Goal: Transaction & Acquisition: Purchase product/service

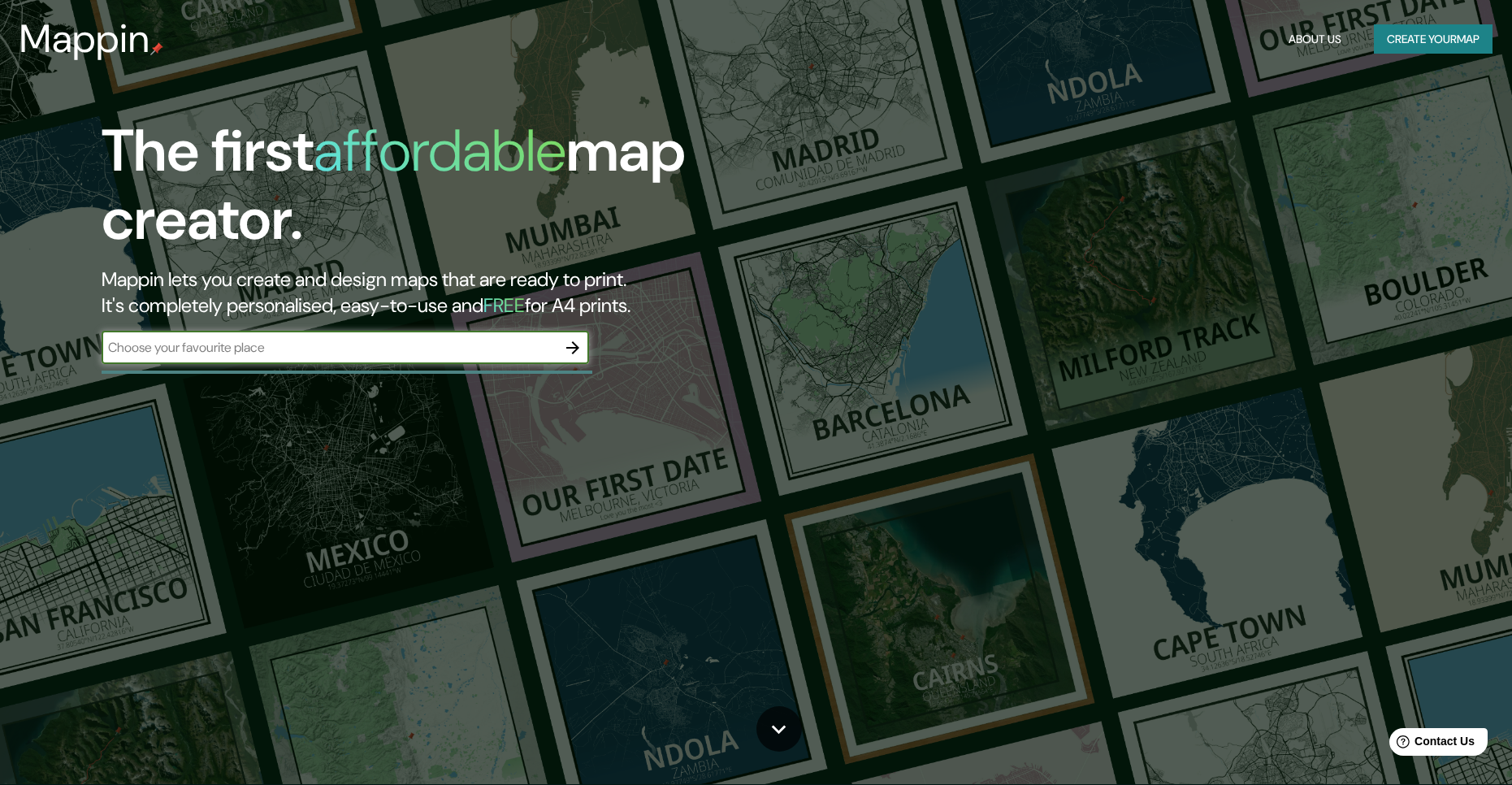
scroll to position [81, 0]
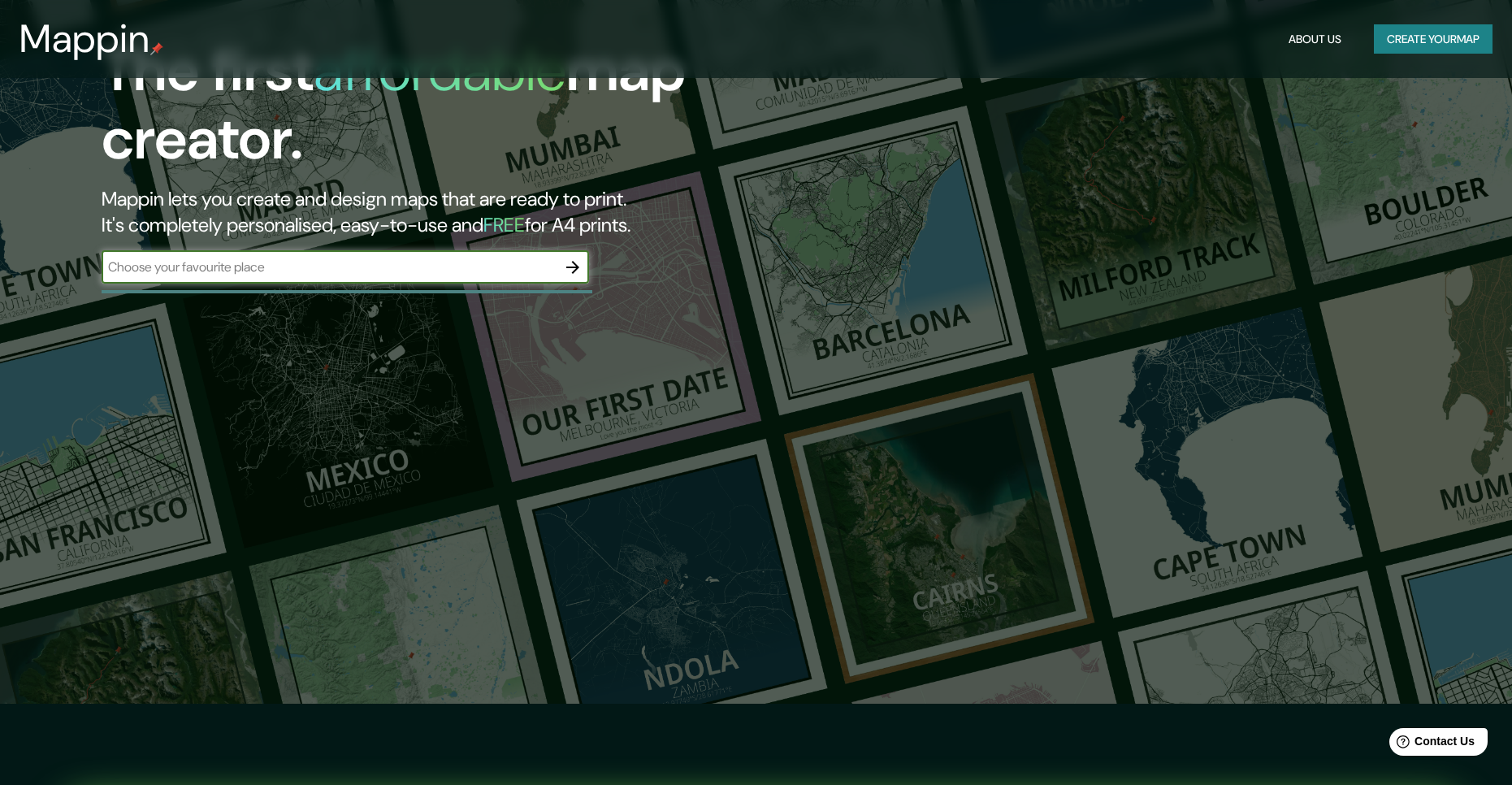
click at [379, 272] on input "text" at bounding box center [329, 267] width 455 height 19
type input "City"
click at [573, 262] on icon "button" at bounding box center [572, 268] width 13 height 13
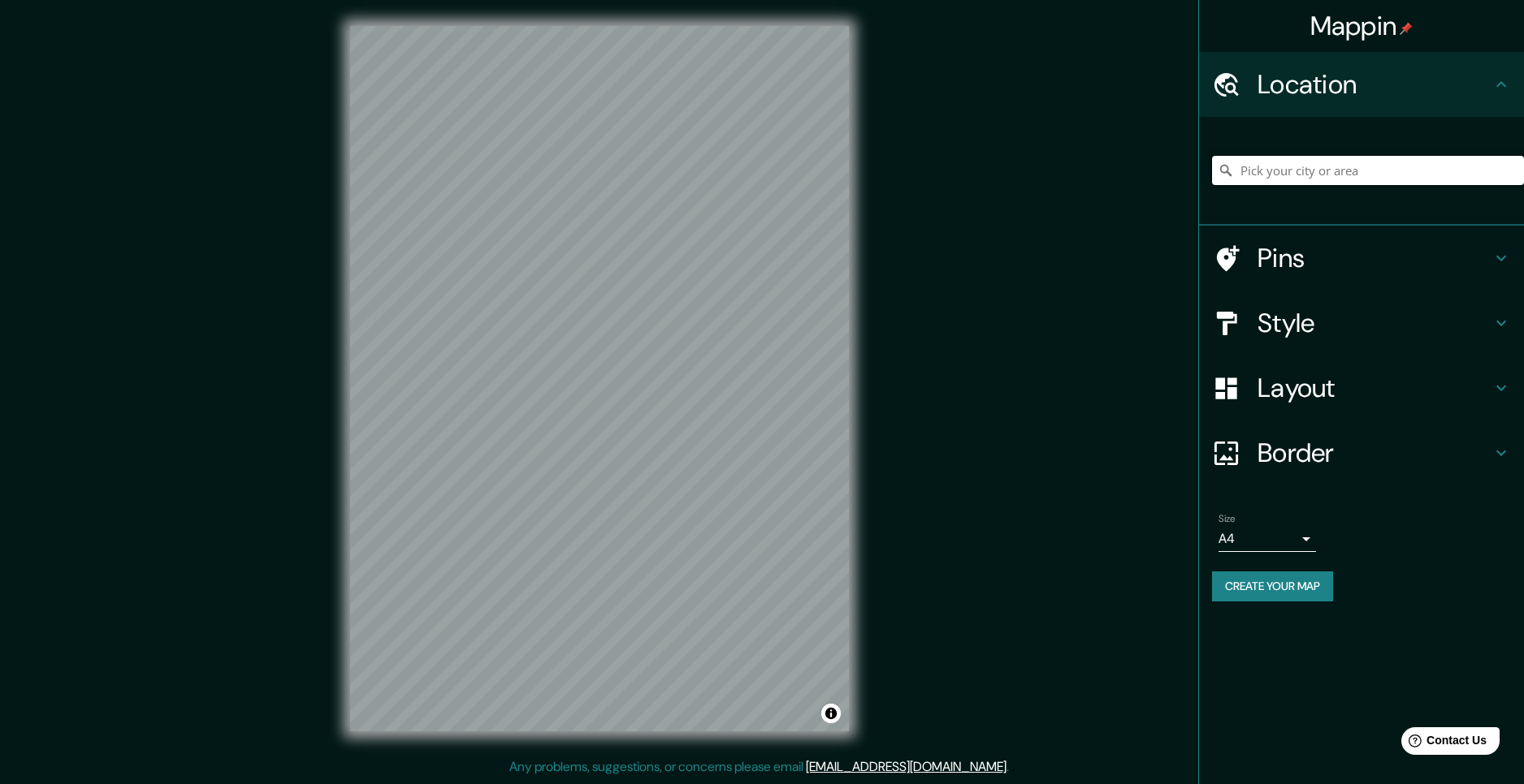
click at [1345, 169] on input "Pick your city or area" at bounding box center [1368, 170] width 312 height 29
click at [1482, 98] on h4 "Location" at bounding box center [1374, 85] width 234 height 32
click at [1493, 93] on icon at bounding box center [1501, 85] width 20 height 20
click at [1317, 171] on input "Pick your city or area" at bounding box center [1368, 170] width 312 height 29
type input "[GEOGRAPHIC_DATA]"
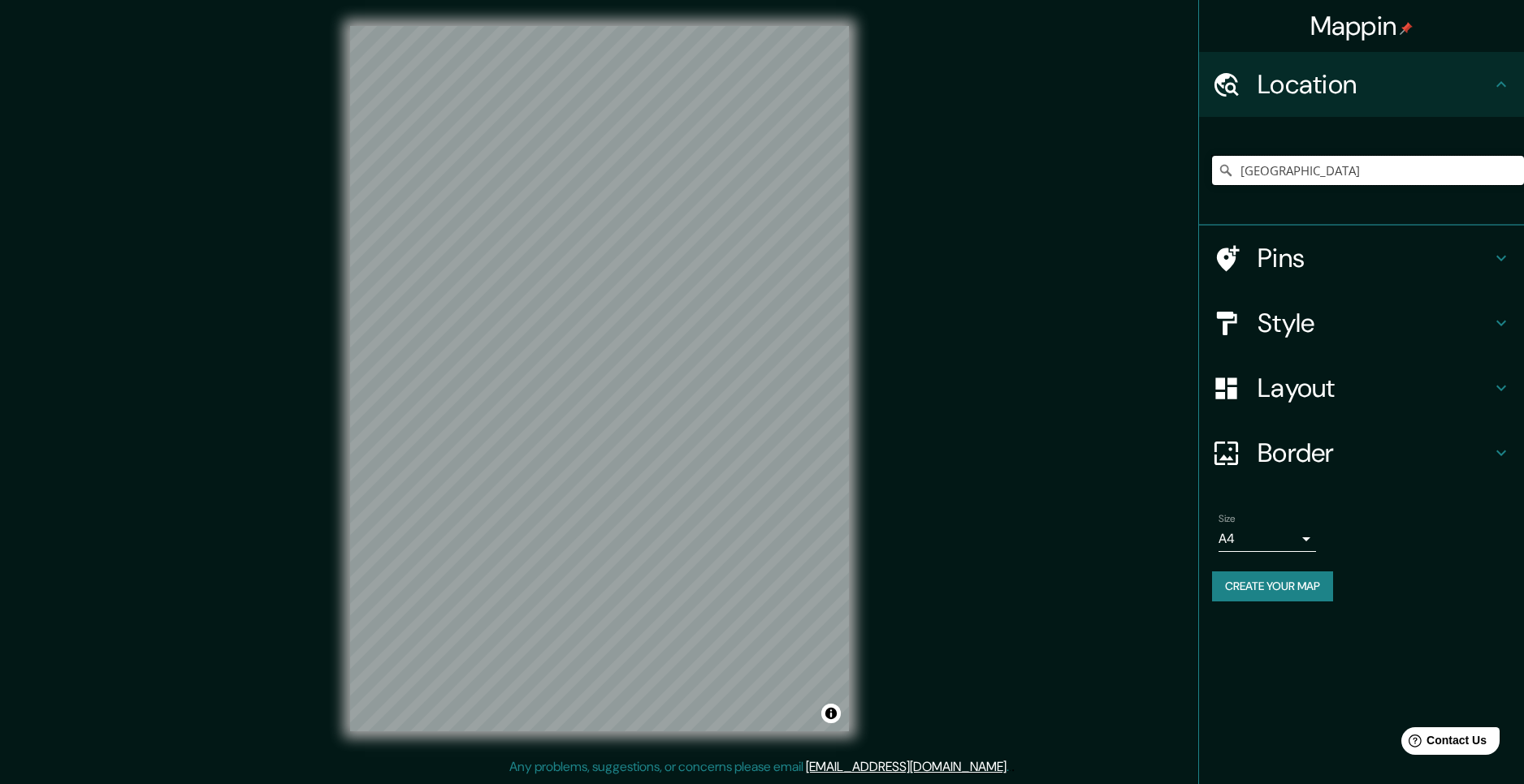
click at [1317, 170] on input "[GEOGRAPHIC_DATA]" at bounding box center [1368, 170] width 312 height 29
click at [1224, 170] on icon at bounding box center [1225, 170] width 16 height 16
click at [1331, 175] on input "[GEOGRAPHIC_DATA]" at bounding box center [1368, 170] width 312 height 29
click at [1331, 176] on input "[GEOGRAPHIC_DATA]" at bounding box center [1368, 170] width 312 height 29
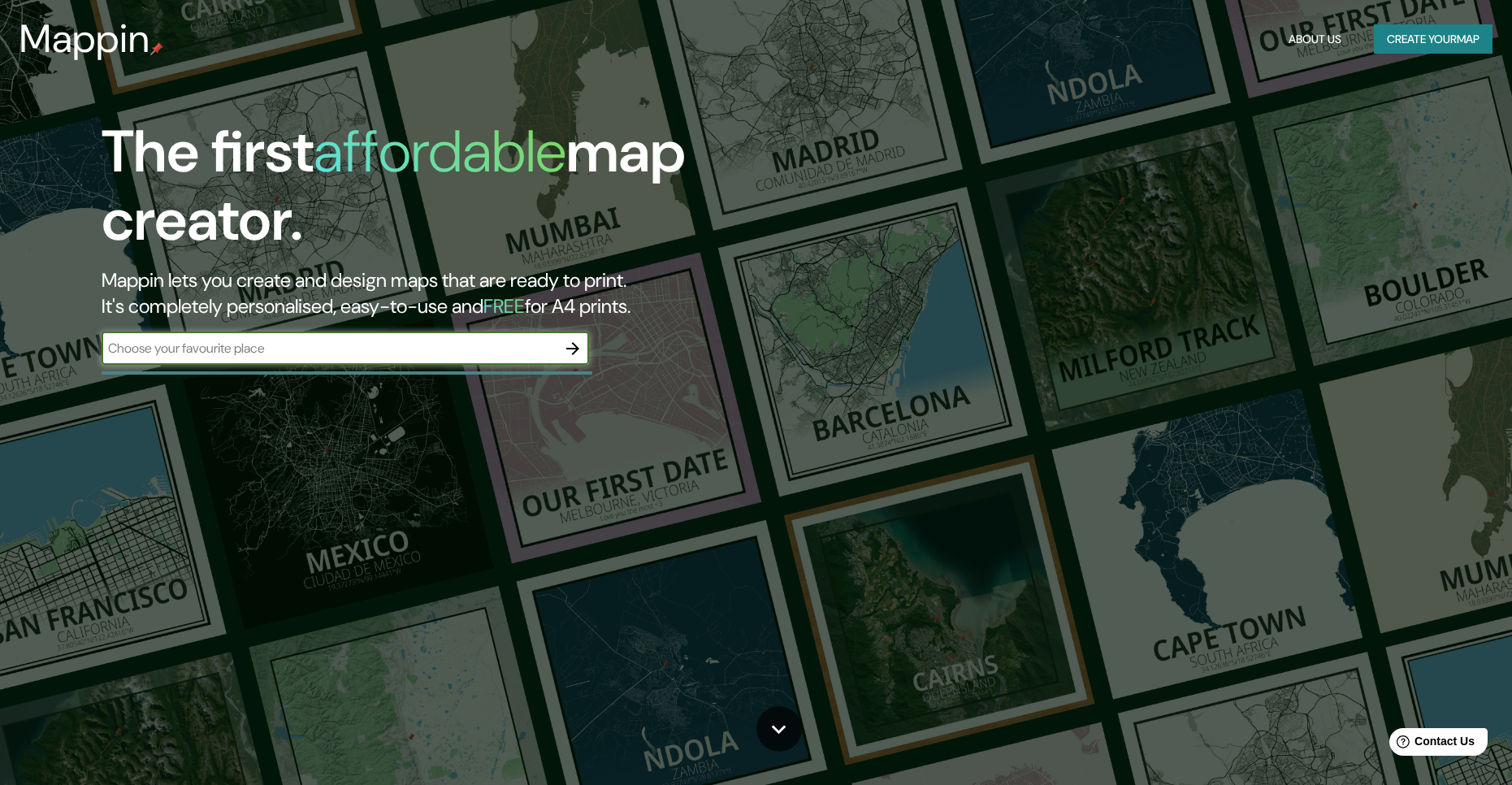
click at [318, 346] on input "text" at bounding box center [329, 348] width 455 height 19
type input "[GEOGRAPHIC_DATA]"
click at [583, 342] on button "button" at bounding box center [572, 349] width 32 height 32
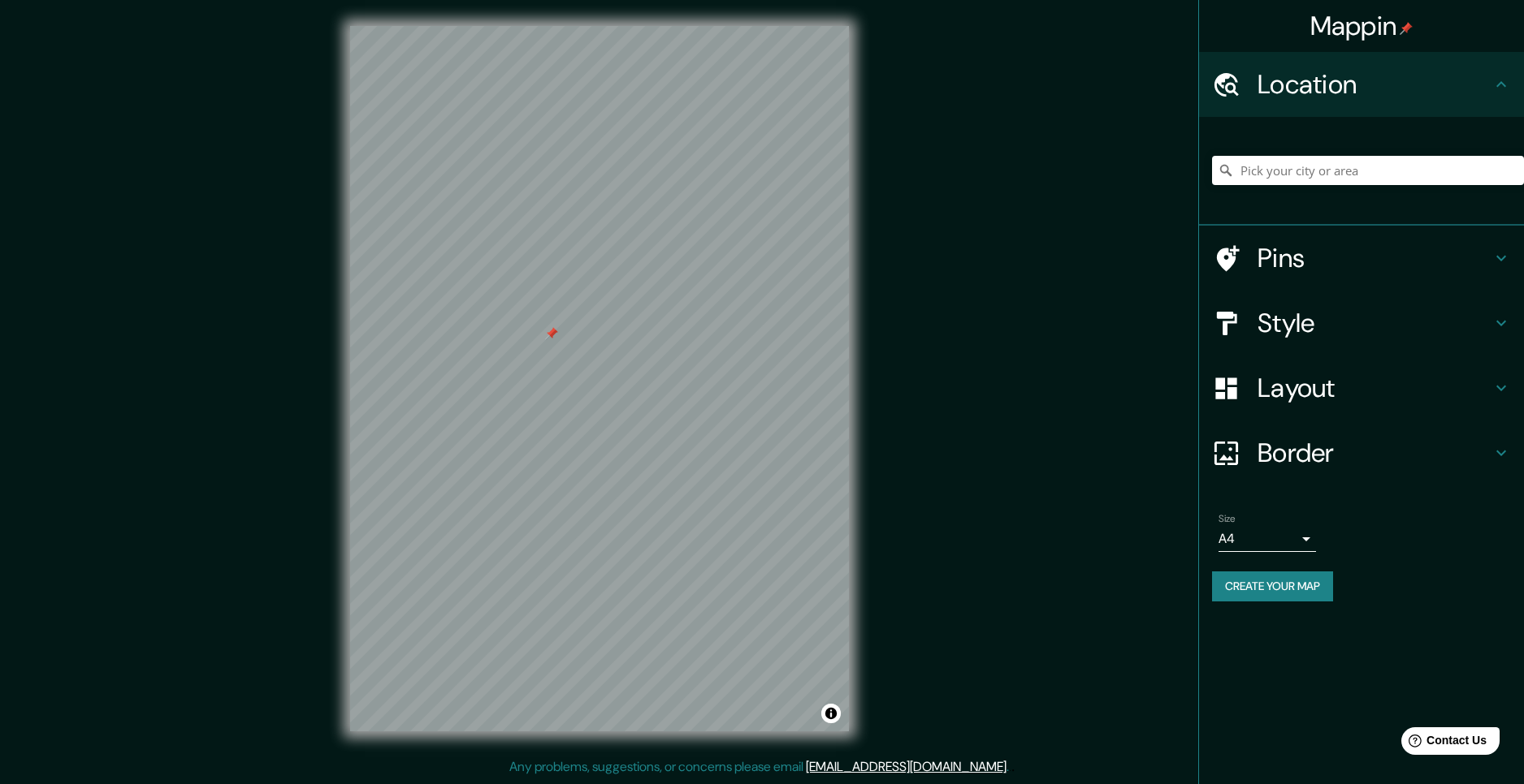
click at [552, 334] on div at bounding box center [552, 333] width 13 height 13
click at [884, 366] on div "Mappin Location Pins Style Layout Border Choose a border. Hint : you can make l…" at bounding box center [762, 391] width 1524 height 783
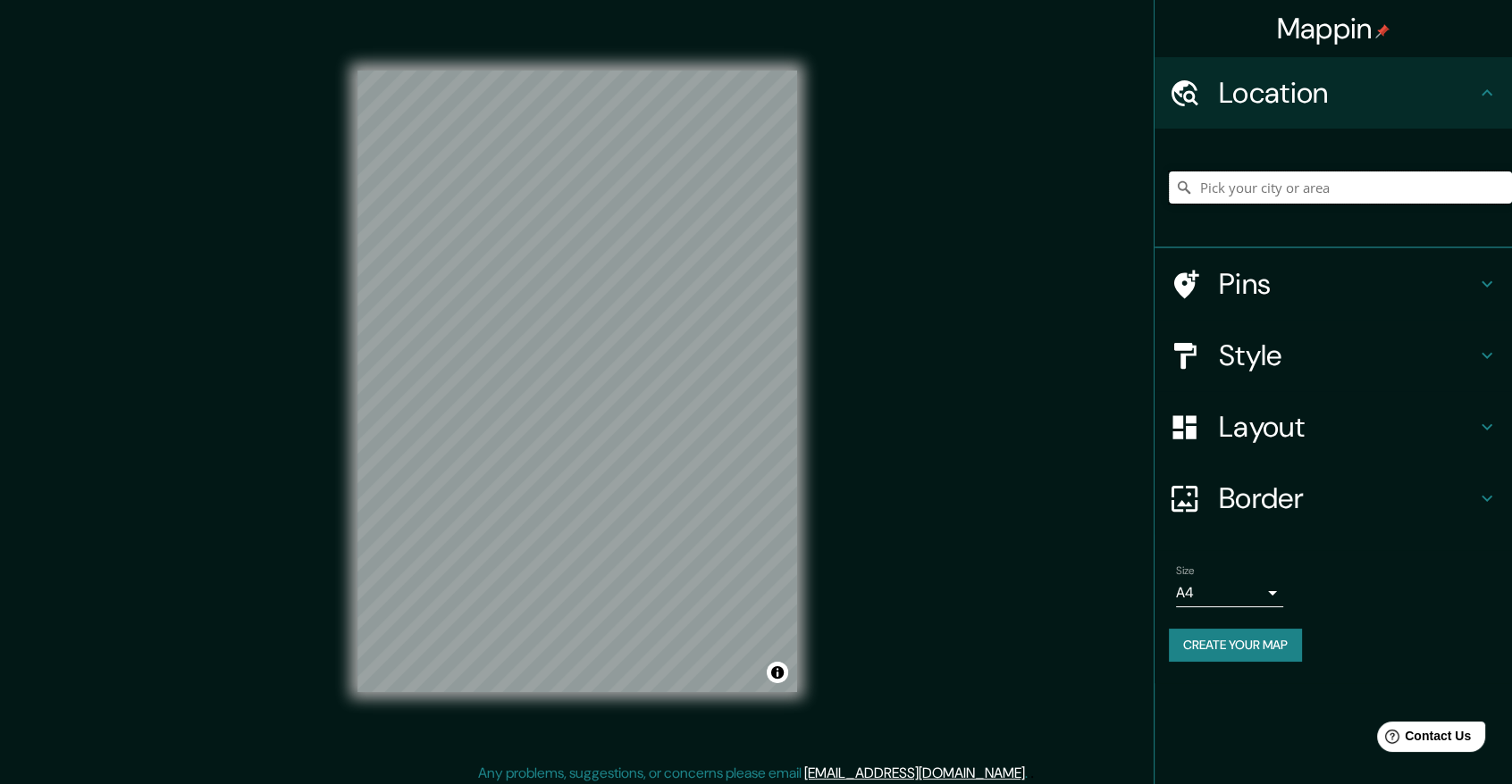
click at [1331, 189] on input "Pick your city or area" at bounding box center [1340, 187] width 343 height 32
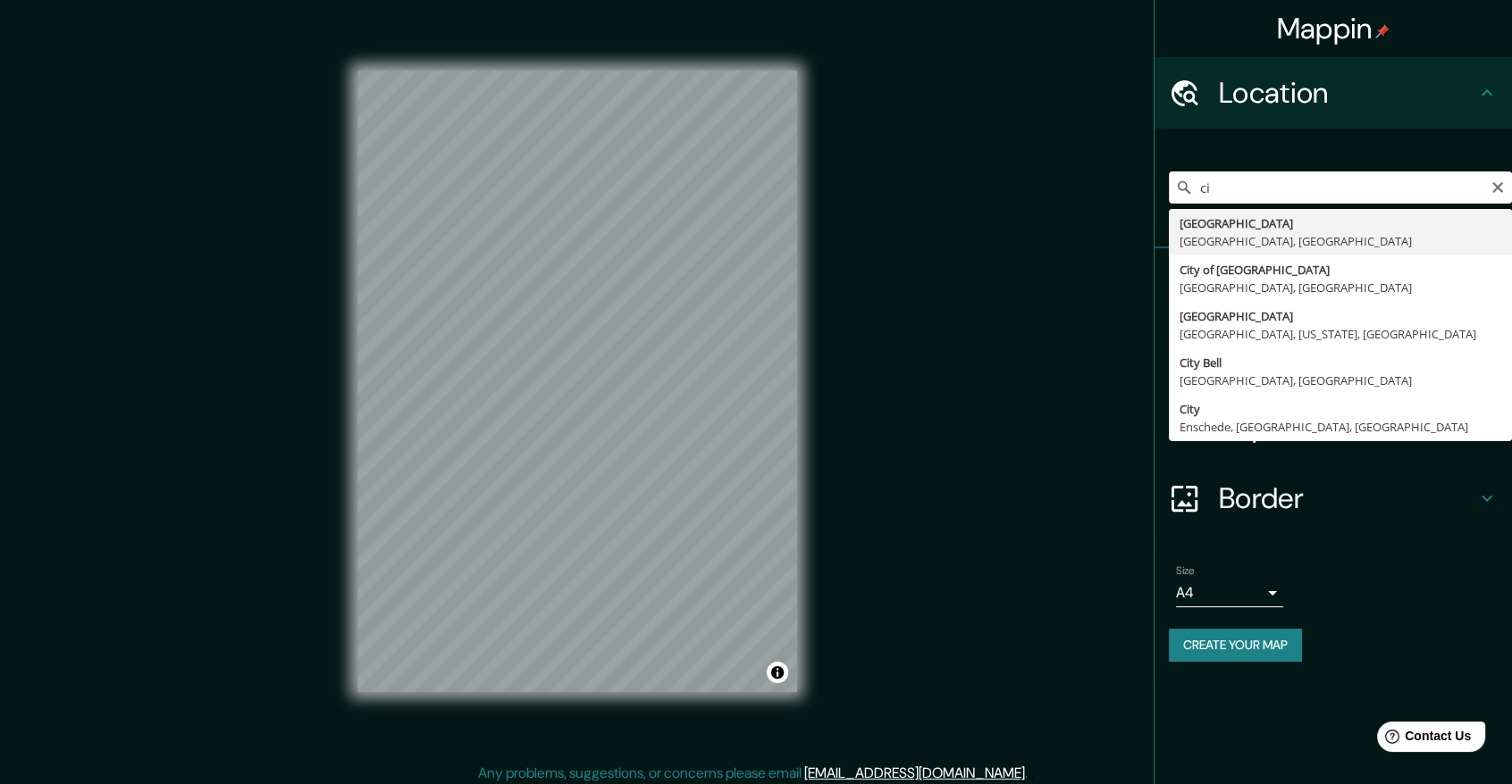
type input "c"
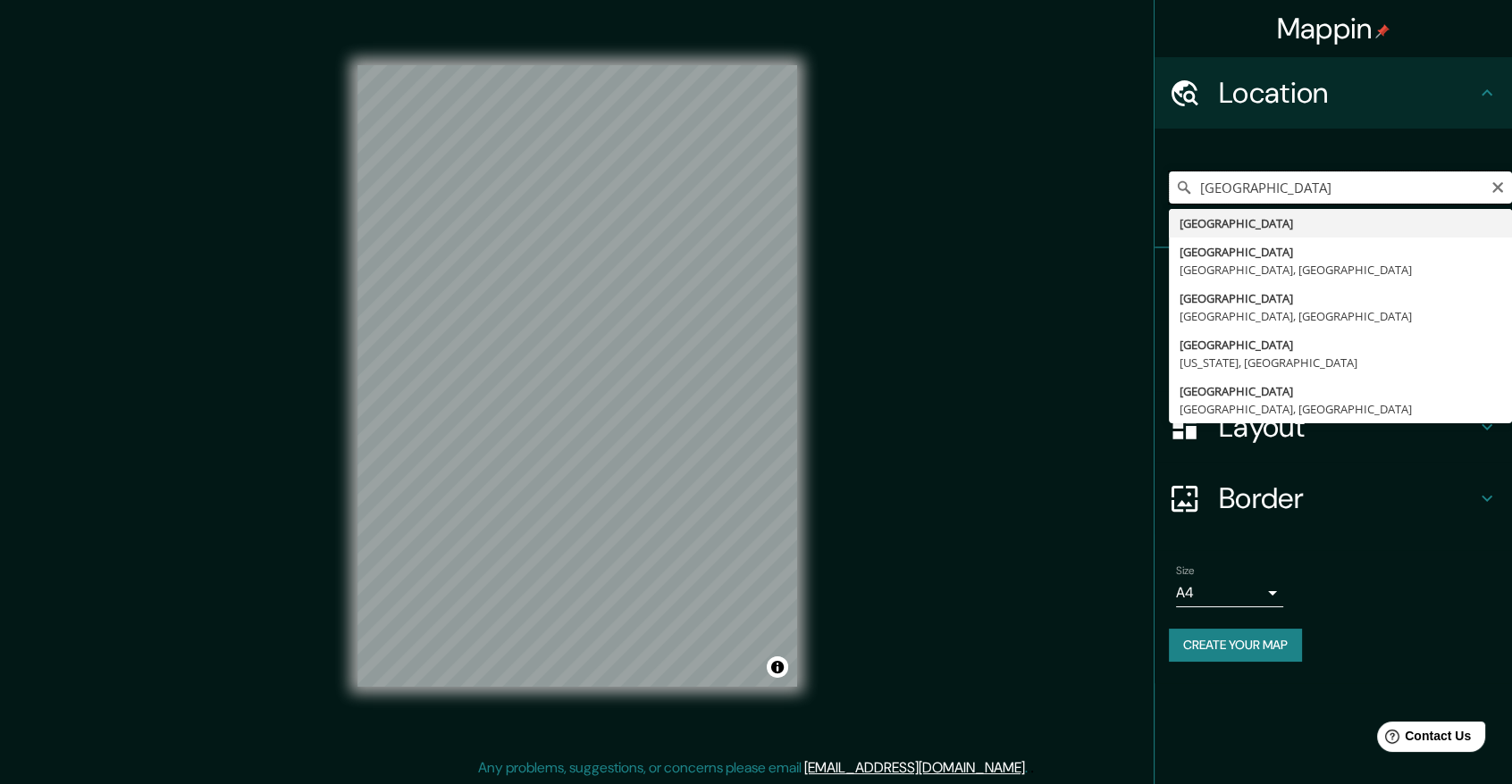
scroll to position [7, 0]
type input "[GEOGRAPHIC_DATA]"
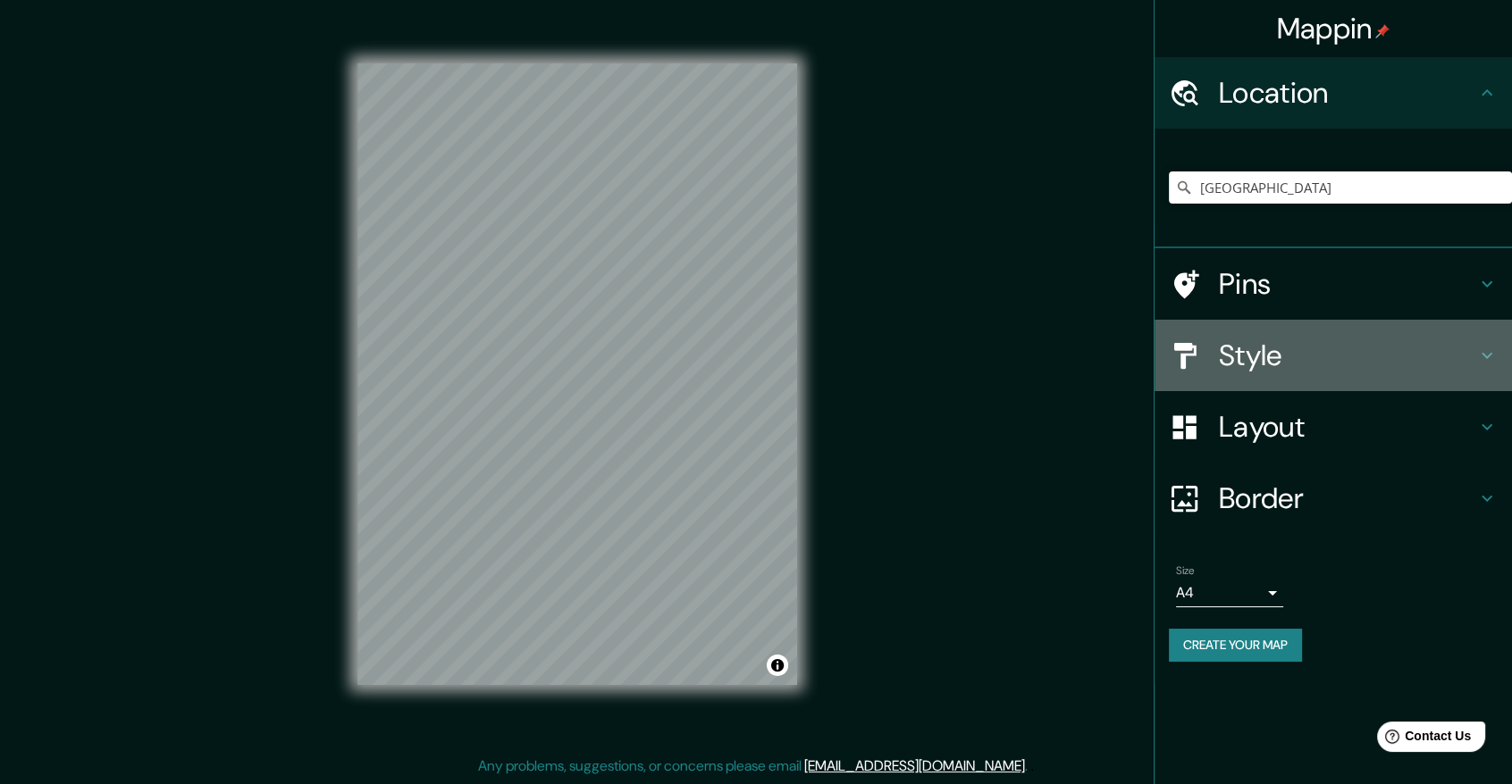
click at [1477, 345] on icon at bounding box center [1487, 356] width 22 height 22
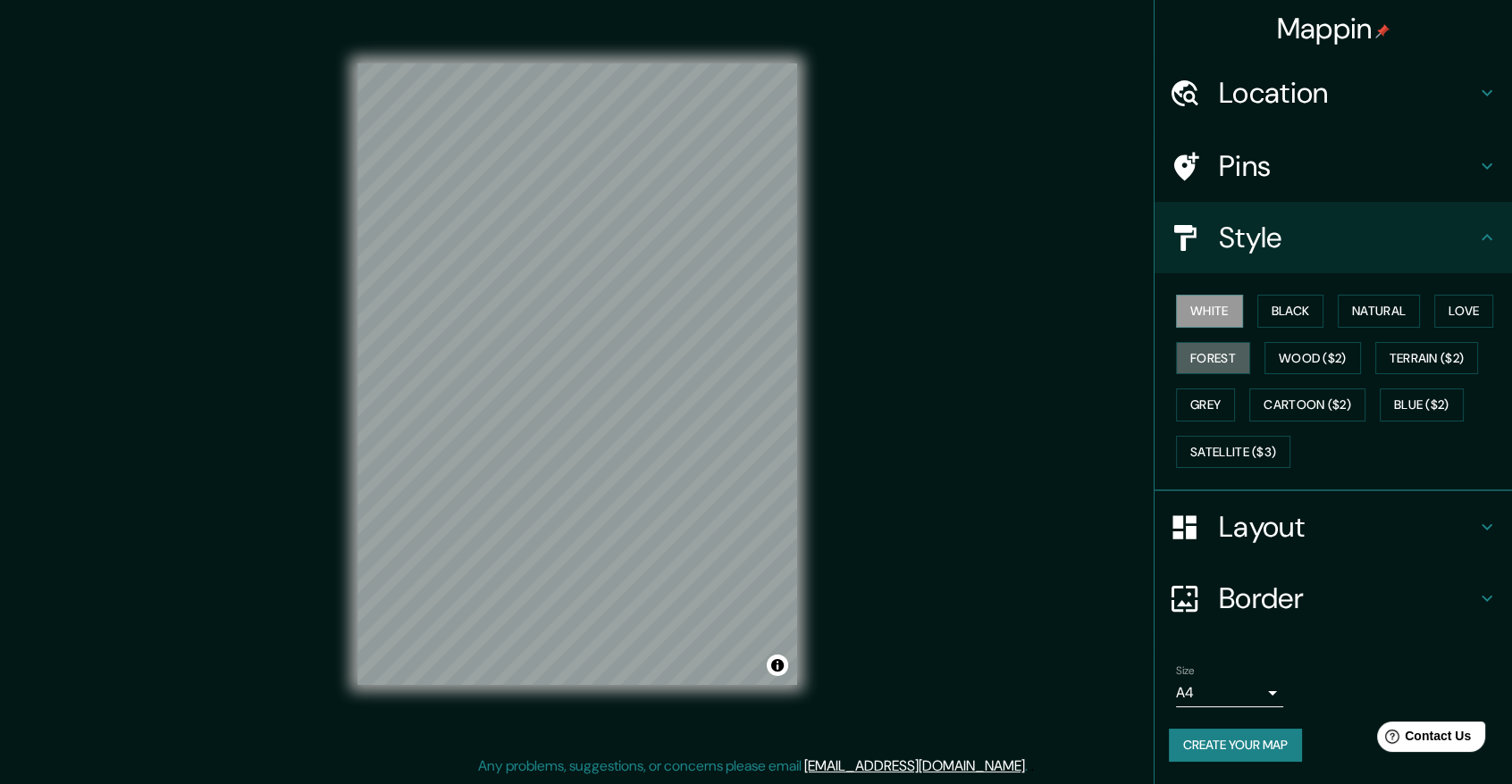
click at [1221, 358] on button "Forest" at bounding box center [1213, 359] width 75 height 33
click at [1404, 301] on button "Natural" at bounding box center [1379, 312] width 82 height 33
click at [1219, 363] on button "Forest" at bounding box center [1213, 359] width 75 height 33
click at [1208, 406] on button "Grey" at bounding box center [1205, 405] width 59 height 33
click at [1306, 314] on button "Black" at bounding box center [1290, 312] width 67 height 33
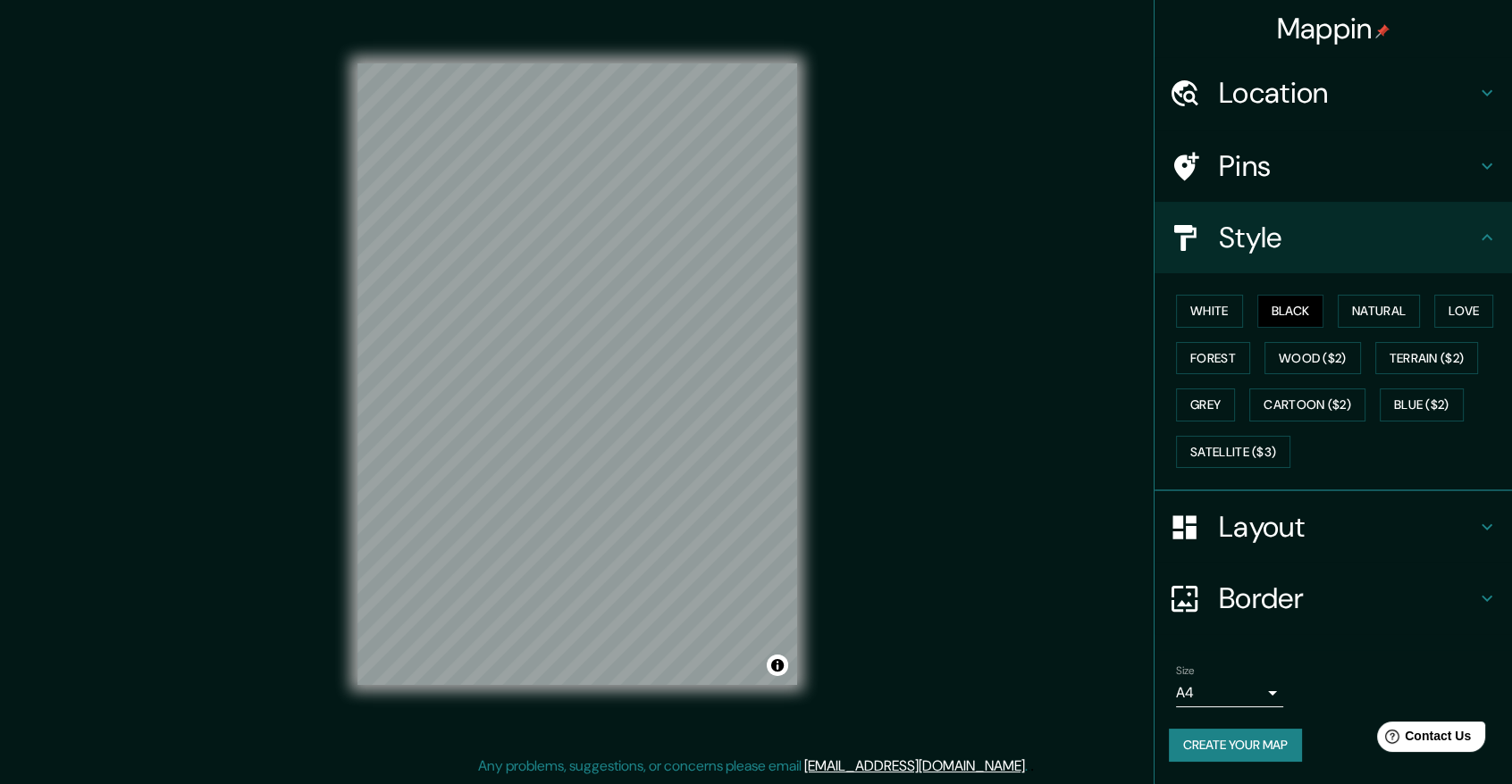
click at [1300, 519] on h4 "Layout" at bounding box center [1347, 526] width 257 height 35
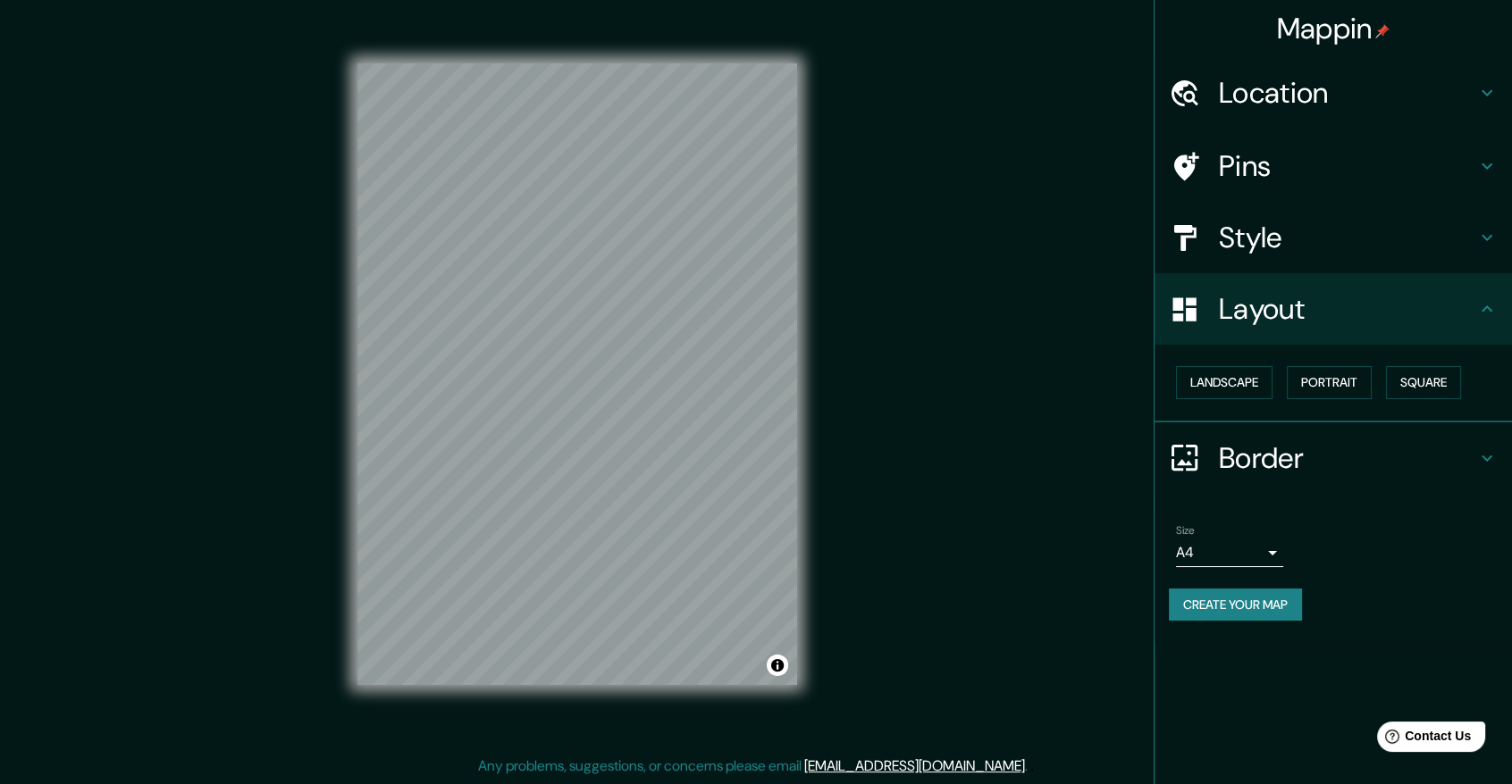
click at [1243, 385] on button "Landscape" at bounding box center [1224, 383] width 96 height 33
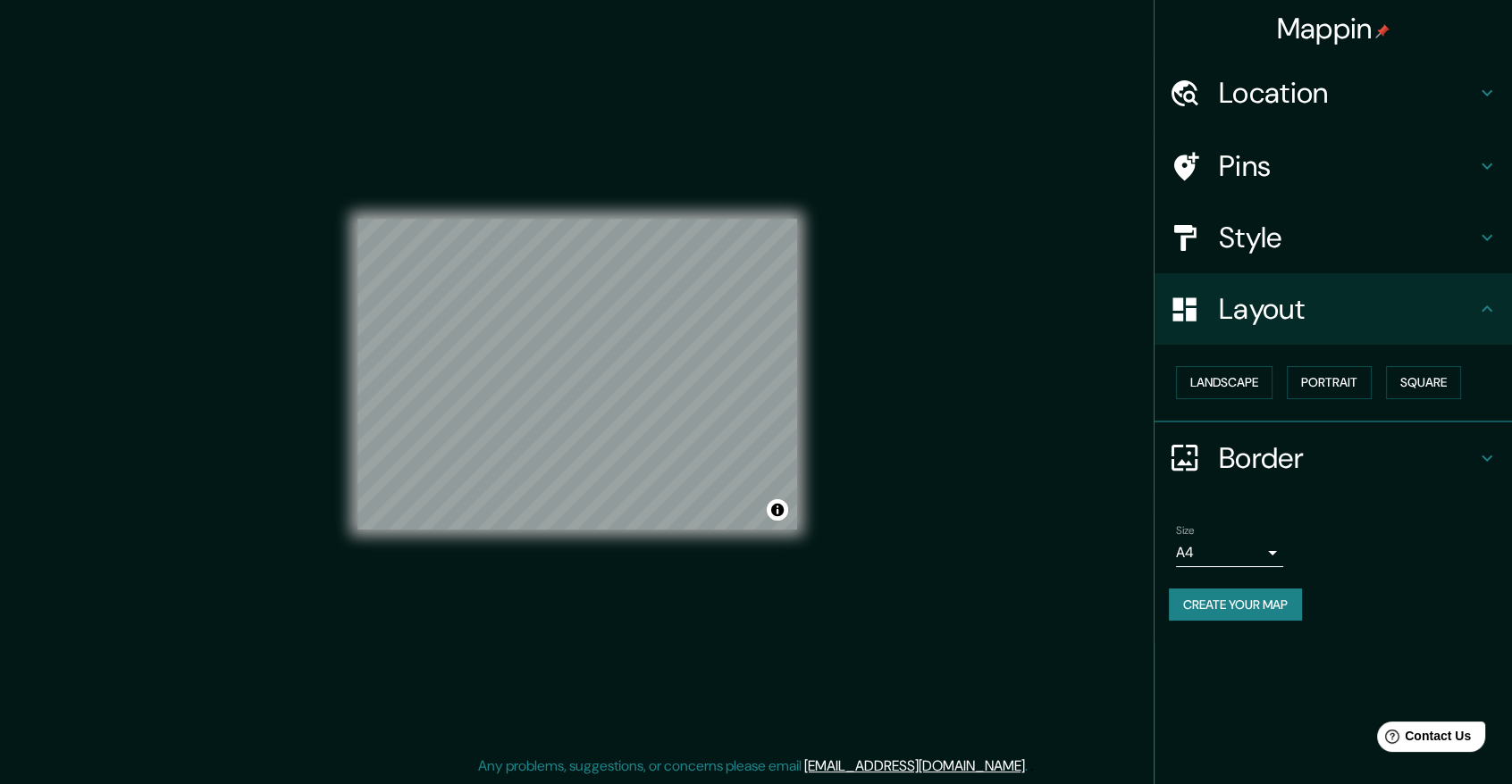
click at [1349, 388] on button "Portrait" at bounding box center [1329, 383] width 85 height 33
